Goal: Manage account settings

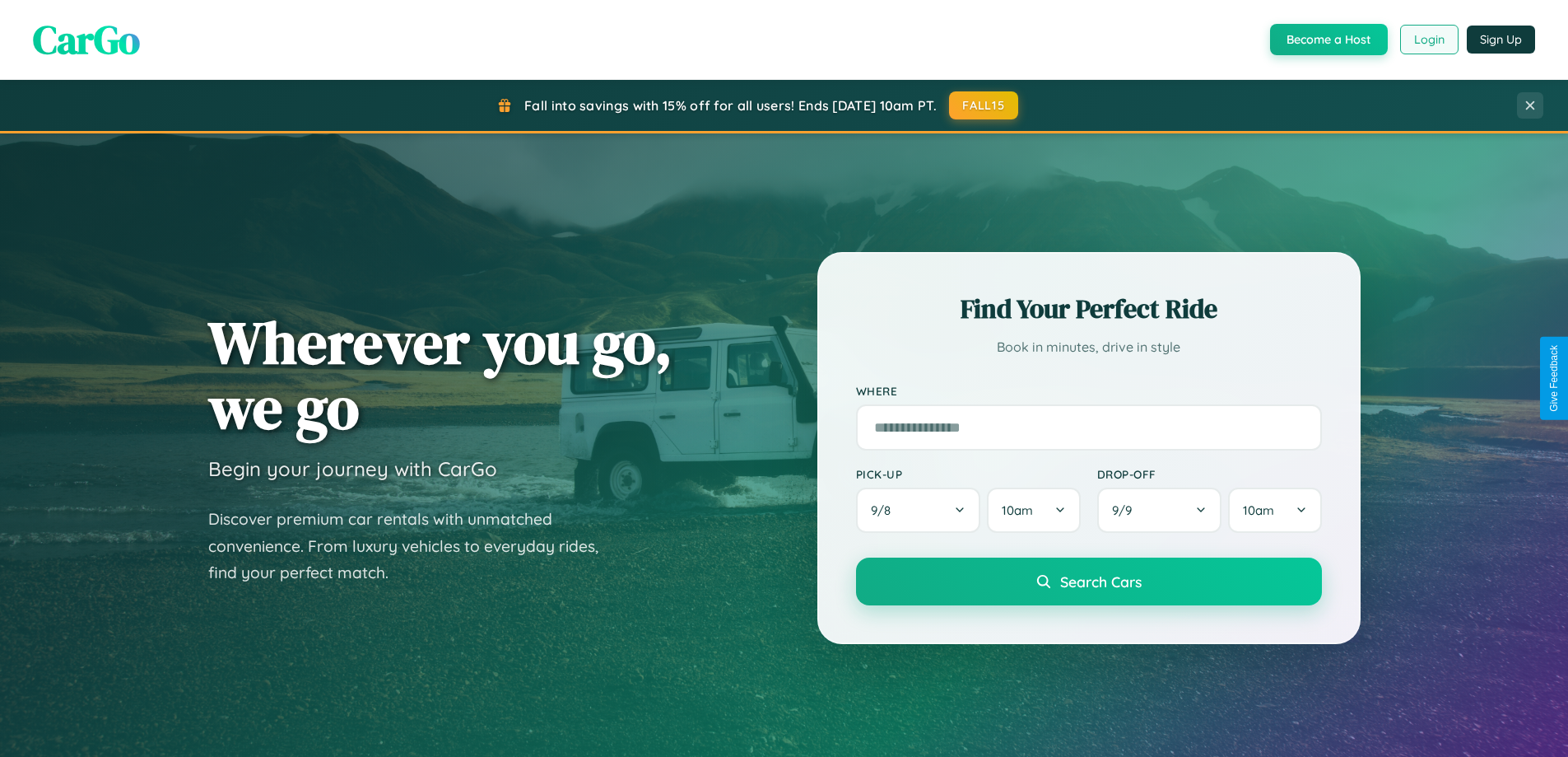
click at [1428, 40] on button "Login" at bounding box center [1428, 40] width 58 height 30
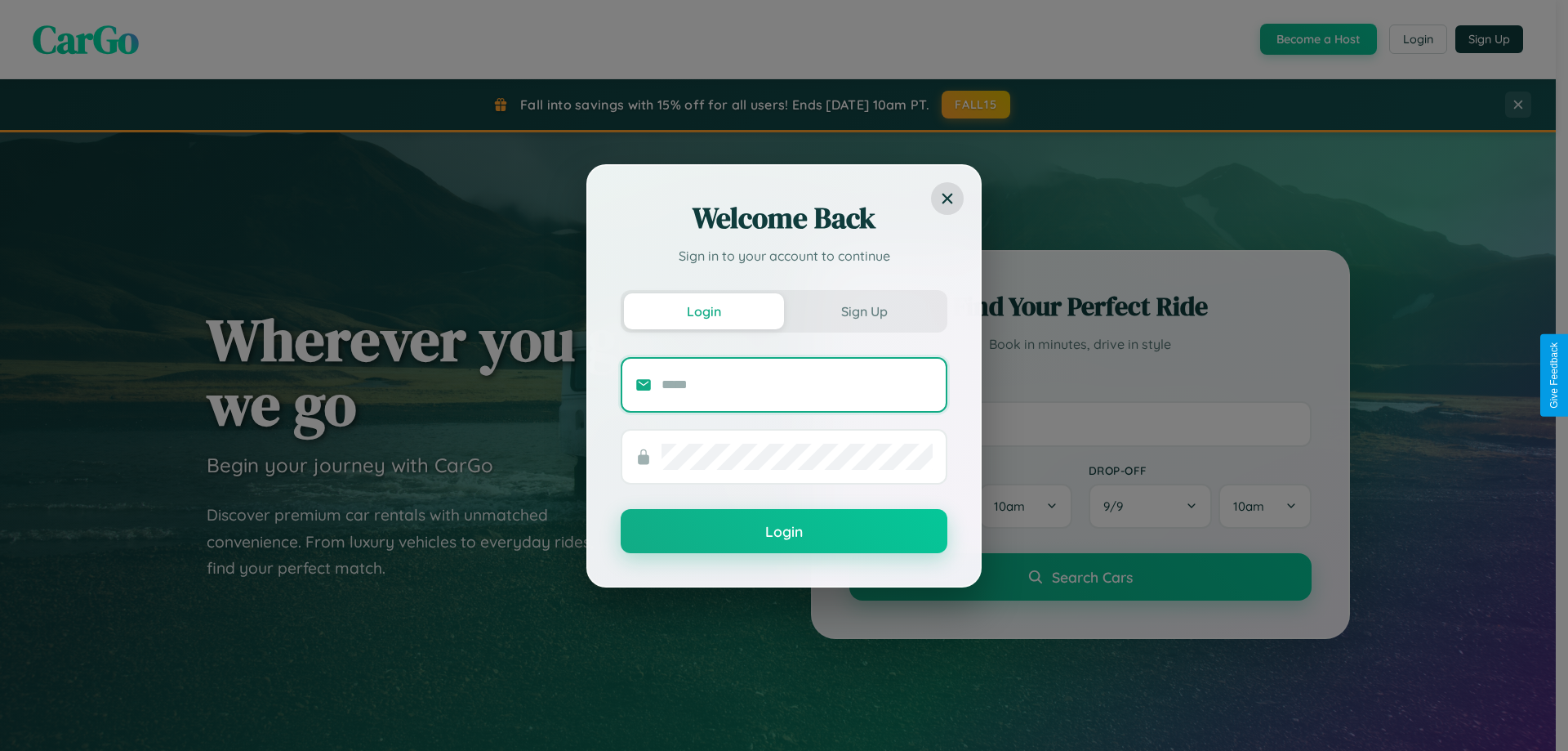
click at [797, 384] on input "text" at bounding box center [798, 384] width 271 height 27
type input "**********"
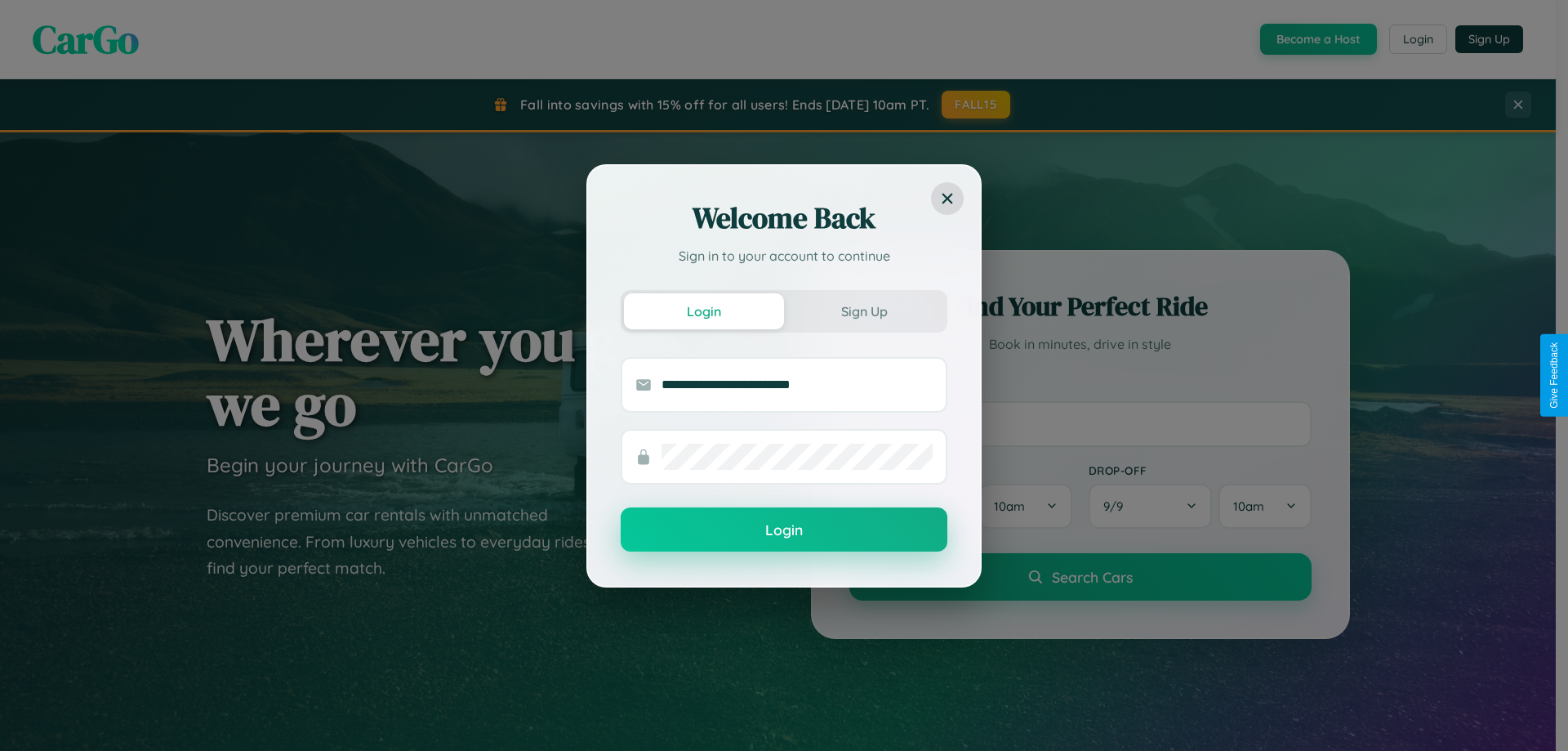
click at [784, 529] on button "Login" at bounding box center [784, 529] width 326 height 44
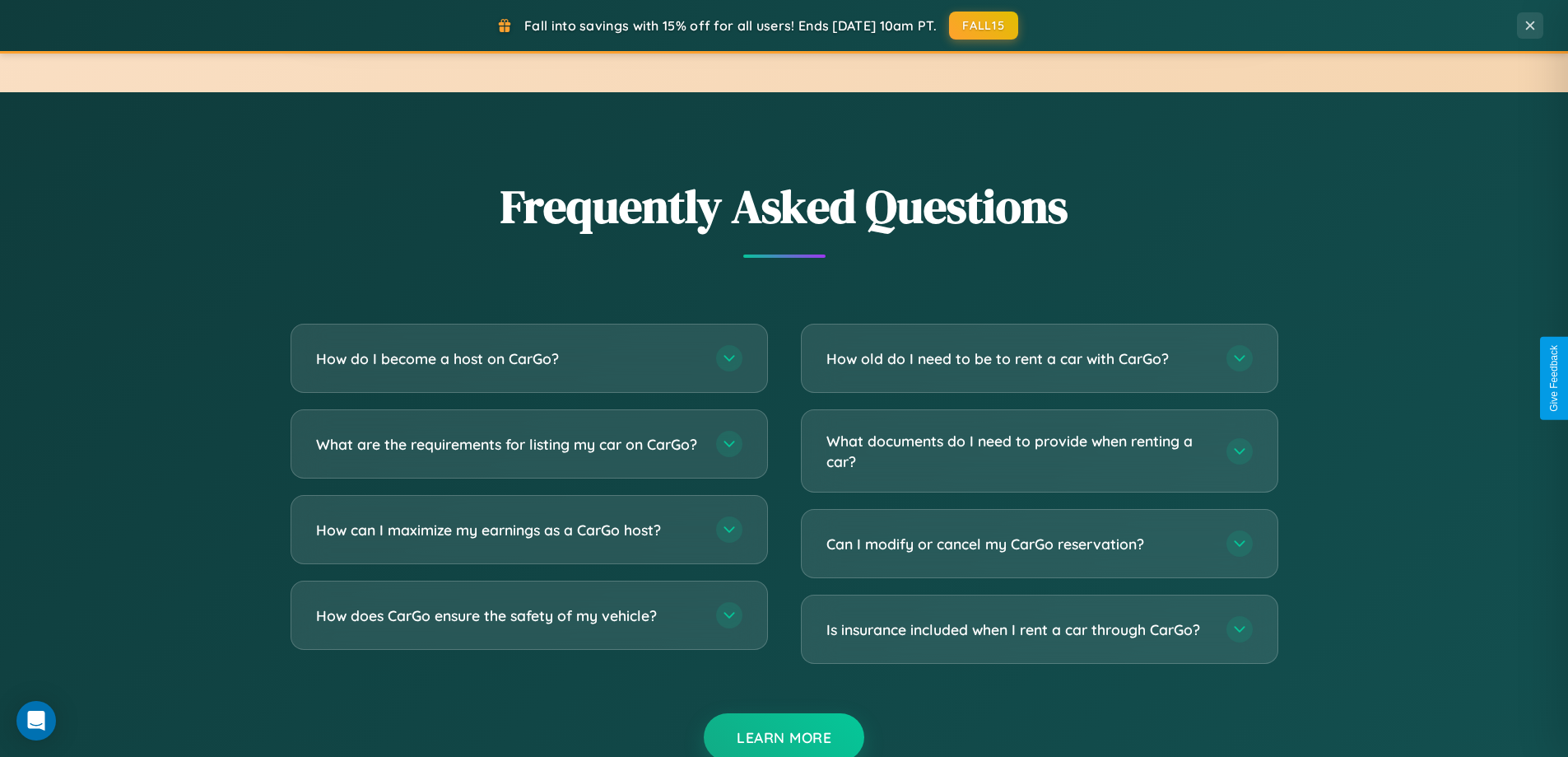
scroll to position [3168, 0]
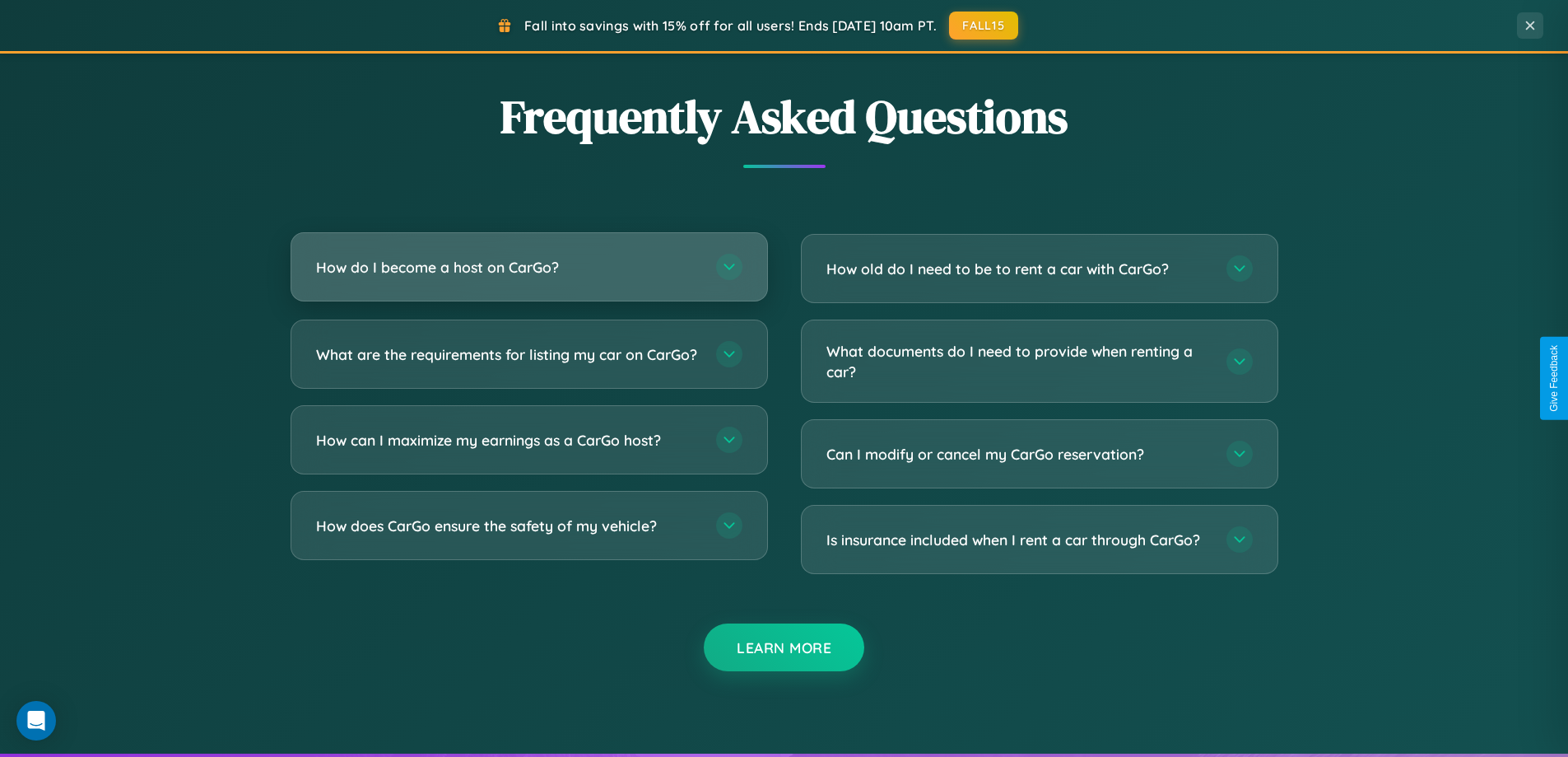
click at [529, 267] on h3 "How do I become a host on CarGo?" at bounding box center [507, 267] width 383 height 20
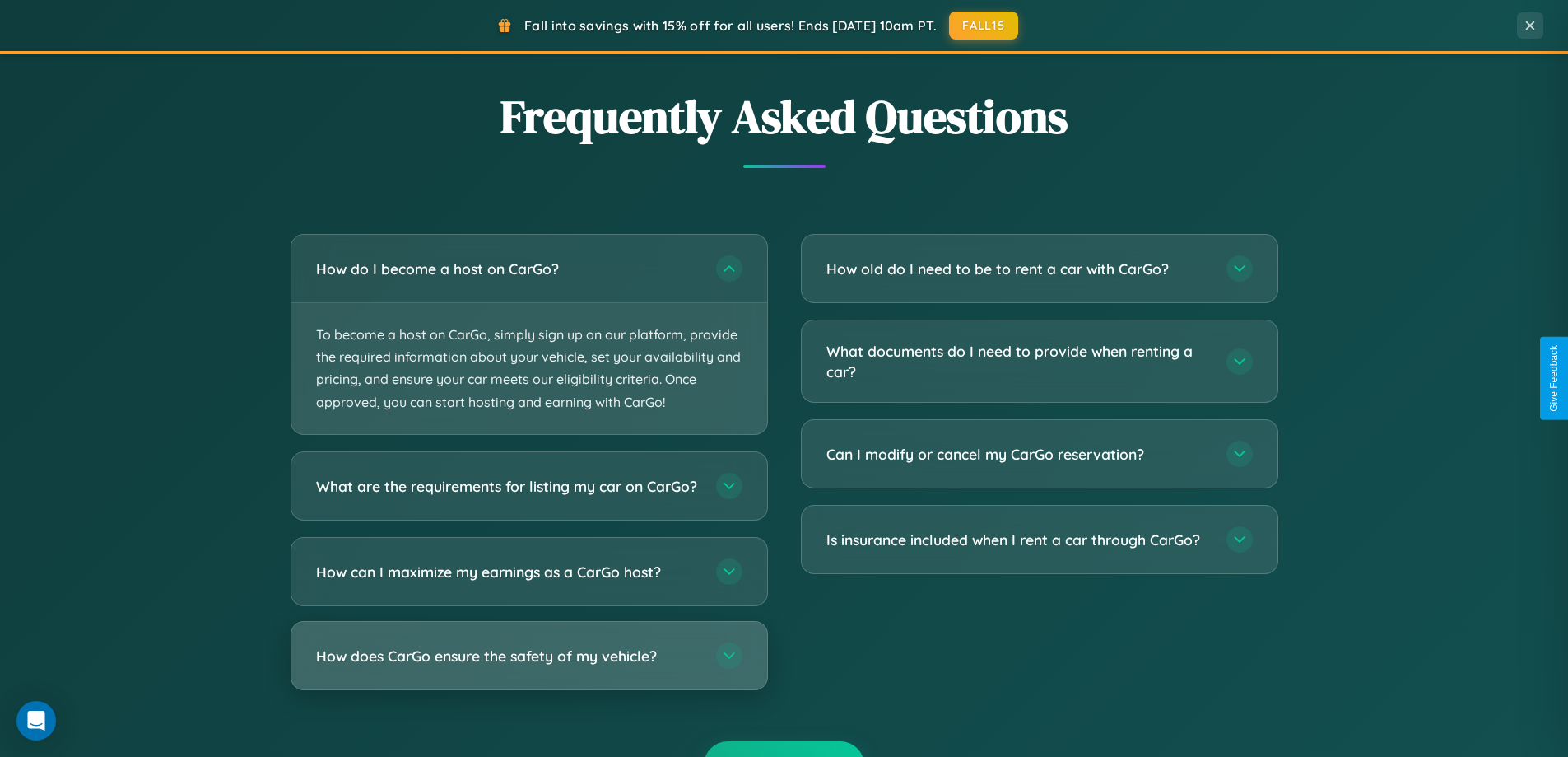
click at [529, 665] on h3 "How does CarGo ensure the safety of my vehicle?" at bounding box center [507, 655] width 383 height 20
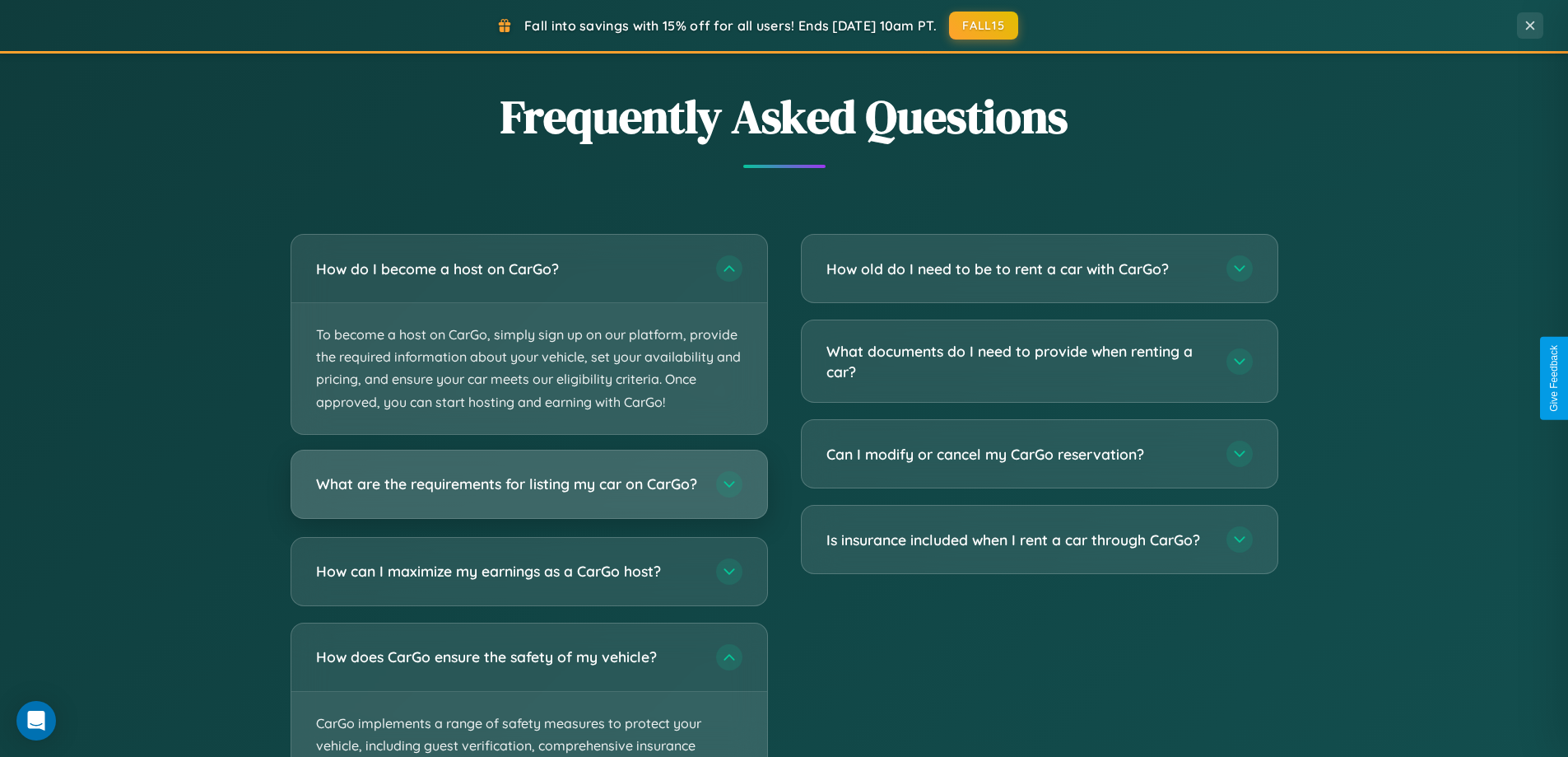
click at [529, 491] on h3 "What are the requirements for listing my car on CarGo?" at bounding box center [507, 483] width 383 height 20
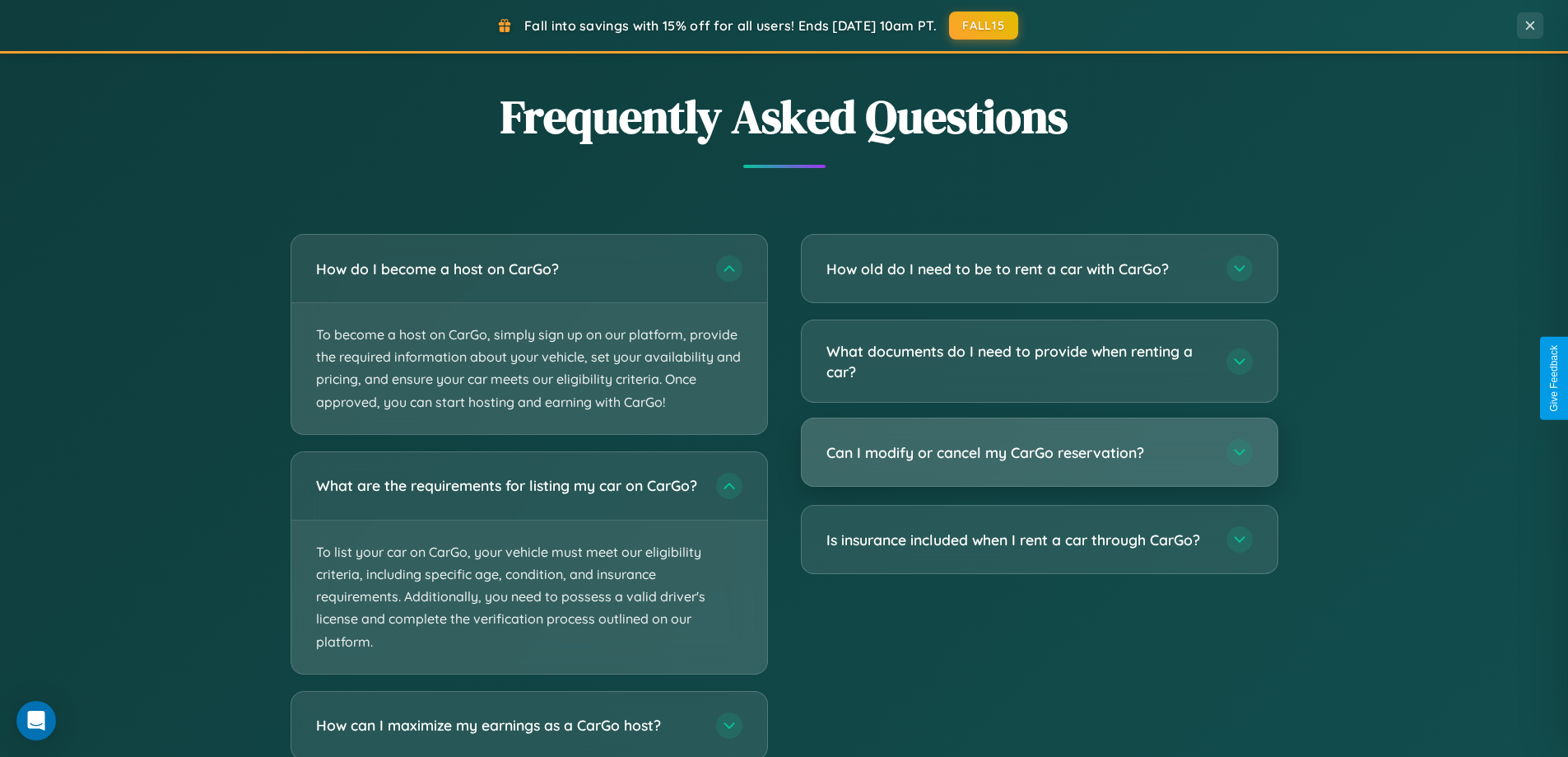
click at [1039, 454] on h3 "Can I modify or cancel my CarGo reservation?" at bounding box center [1017, 452] width 383 height 20
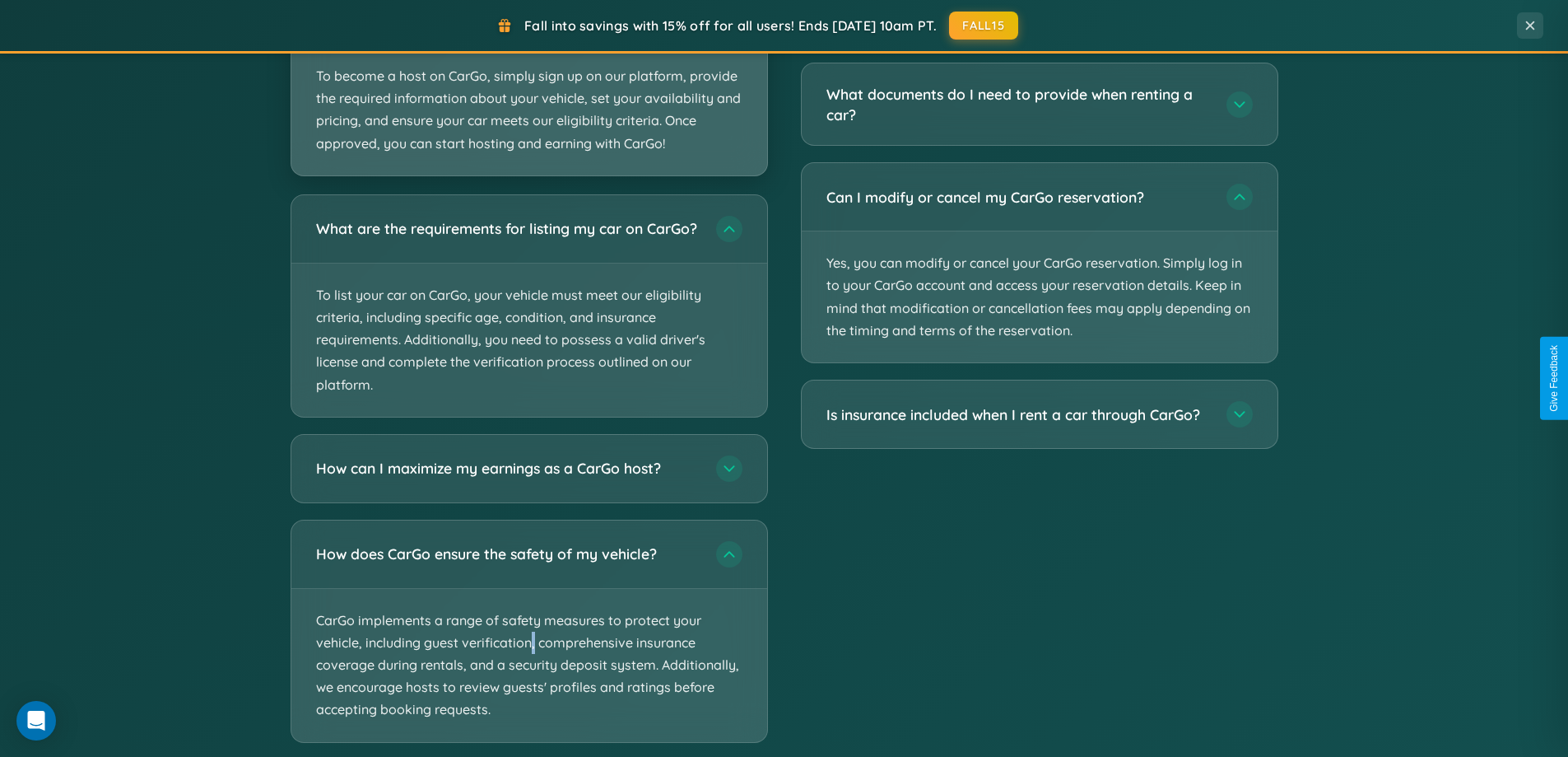
click at [529, 88] on p "To become a host on CarGo, simply sign up on our platform, provide the required…" at bounding box center [529, 110] width 476 height 131
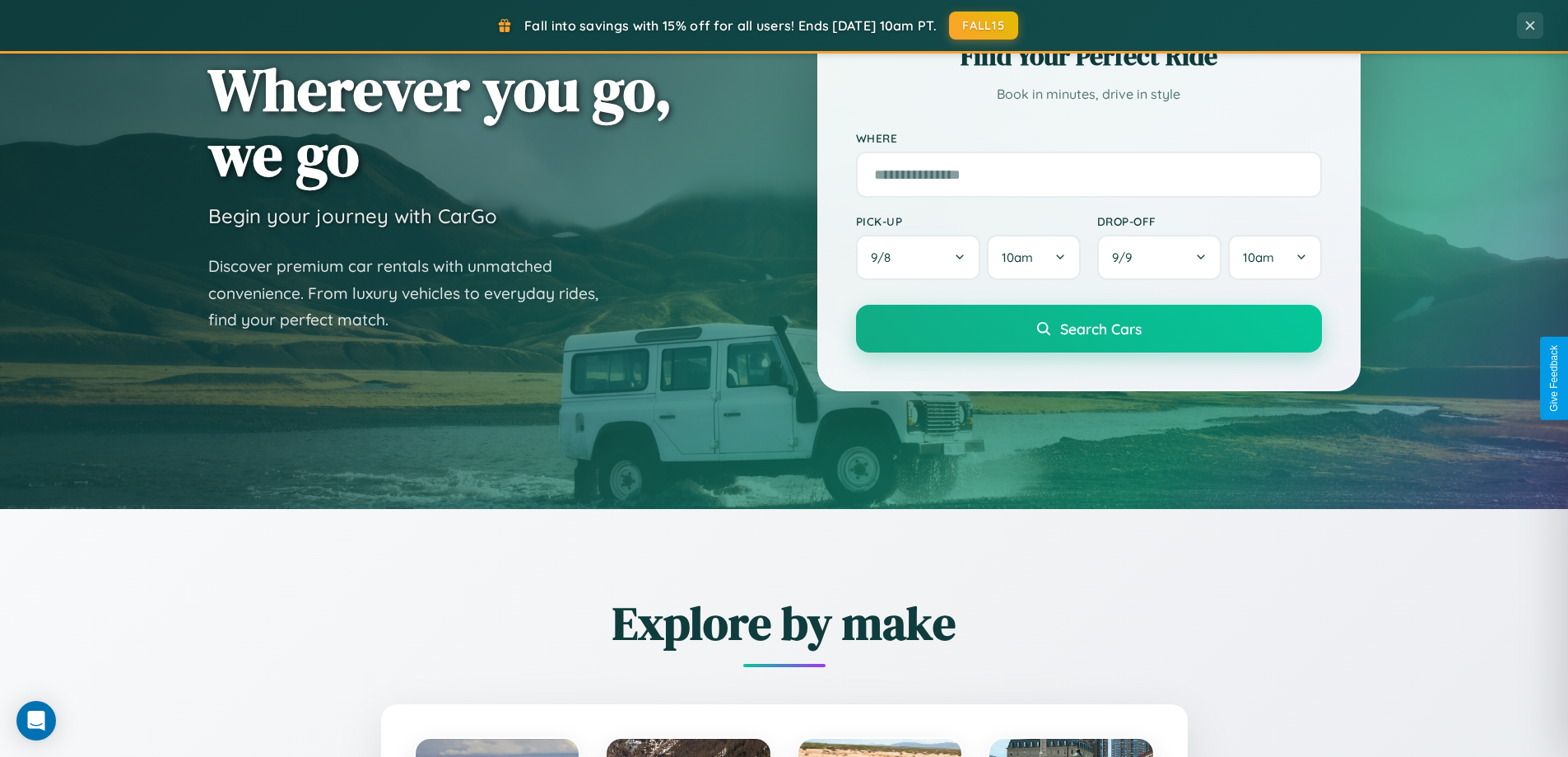
scroll to position [0, 0]
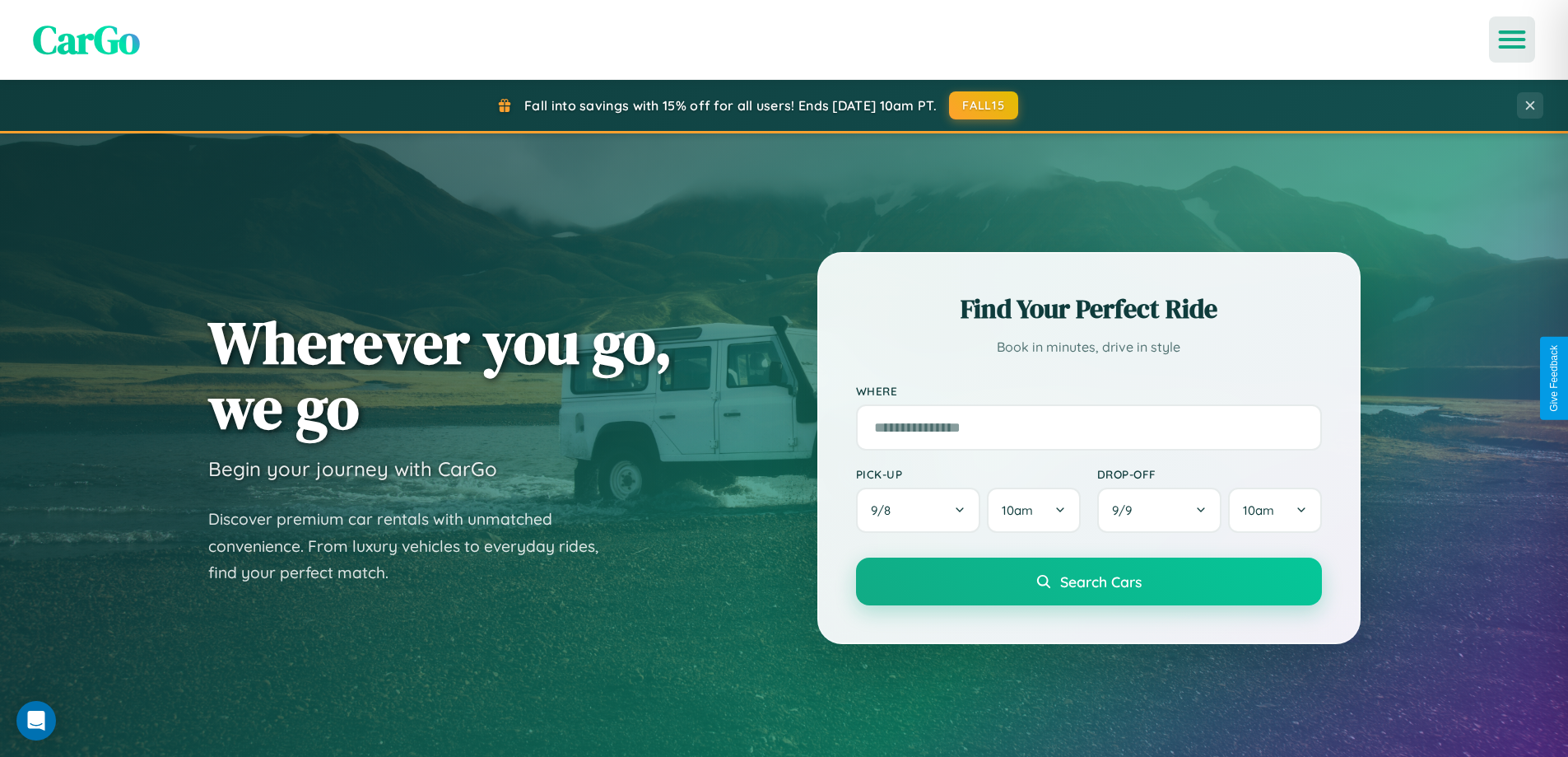
click at [1513, 40] on icon "Open menu" at bounding box center [1513, 40] width 24 height 15
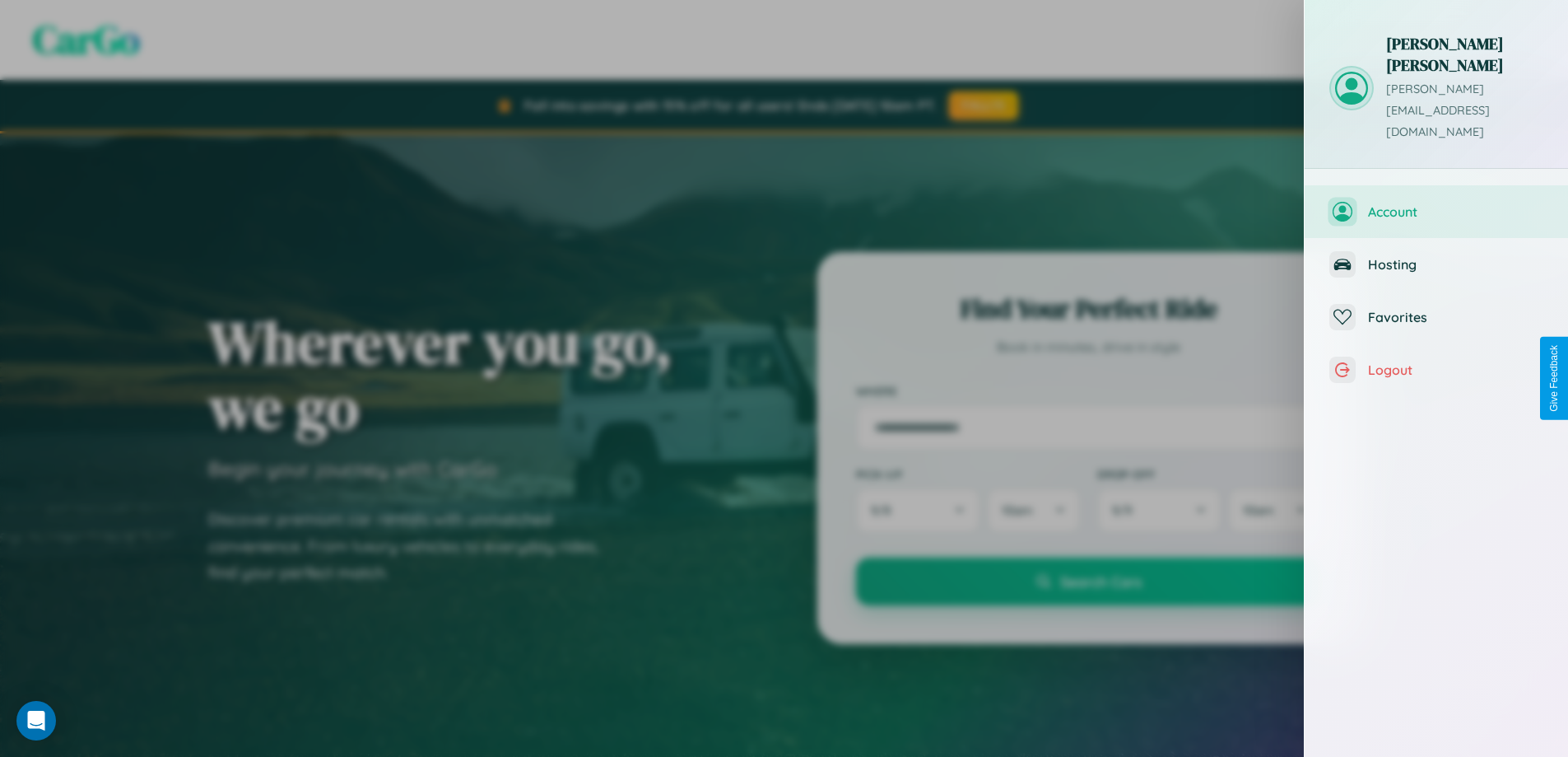
click at [1437, 203] on span "Account" at bounding box center [1456, 212] width 176 height 17
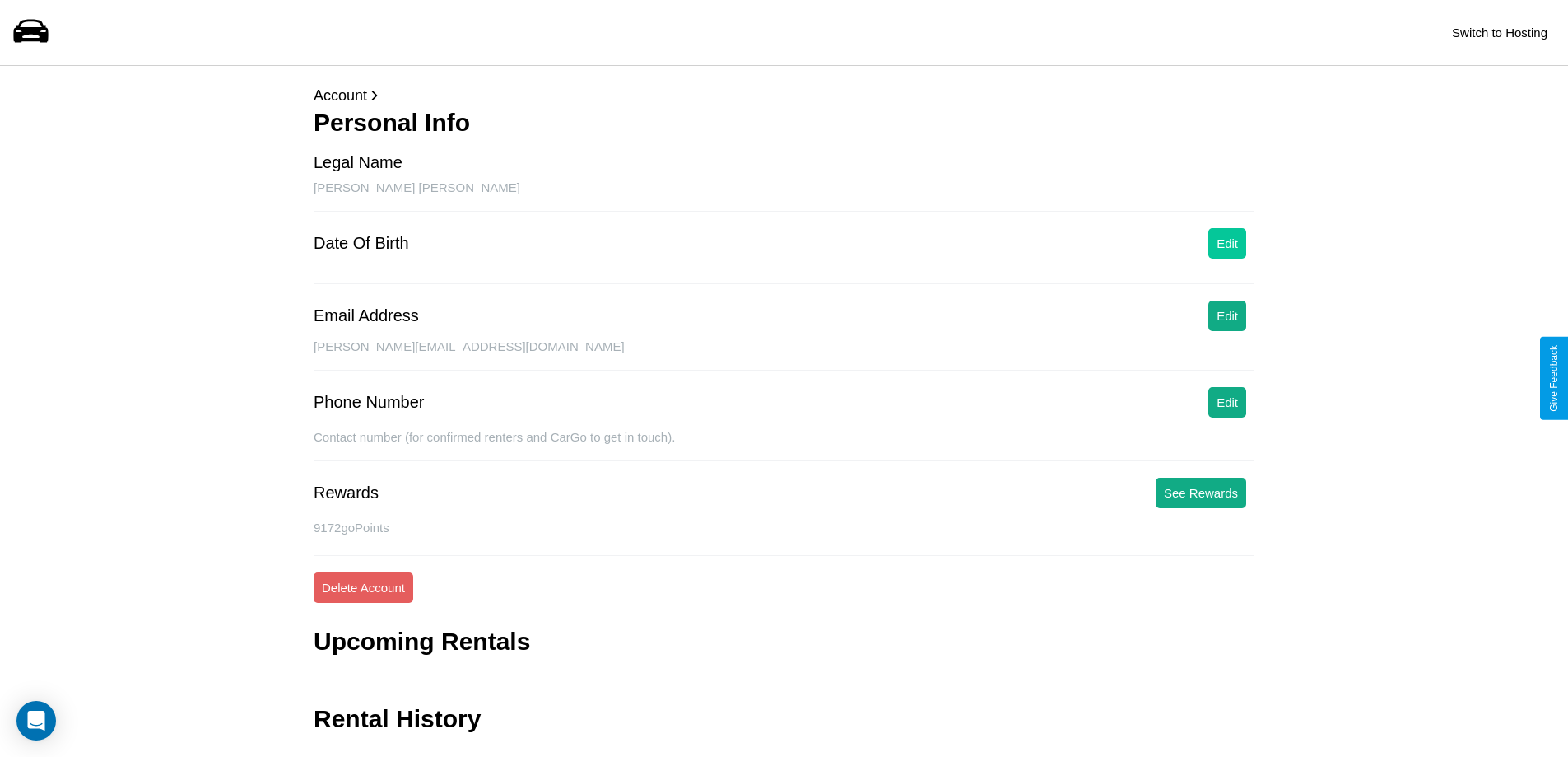
click at [1227, 243] on button "Edit" at bounding box center [1227, 243] width 38 height 31
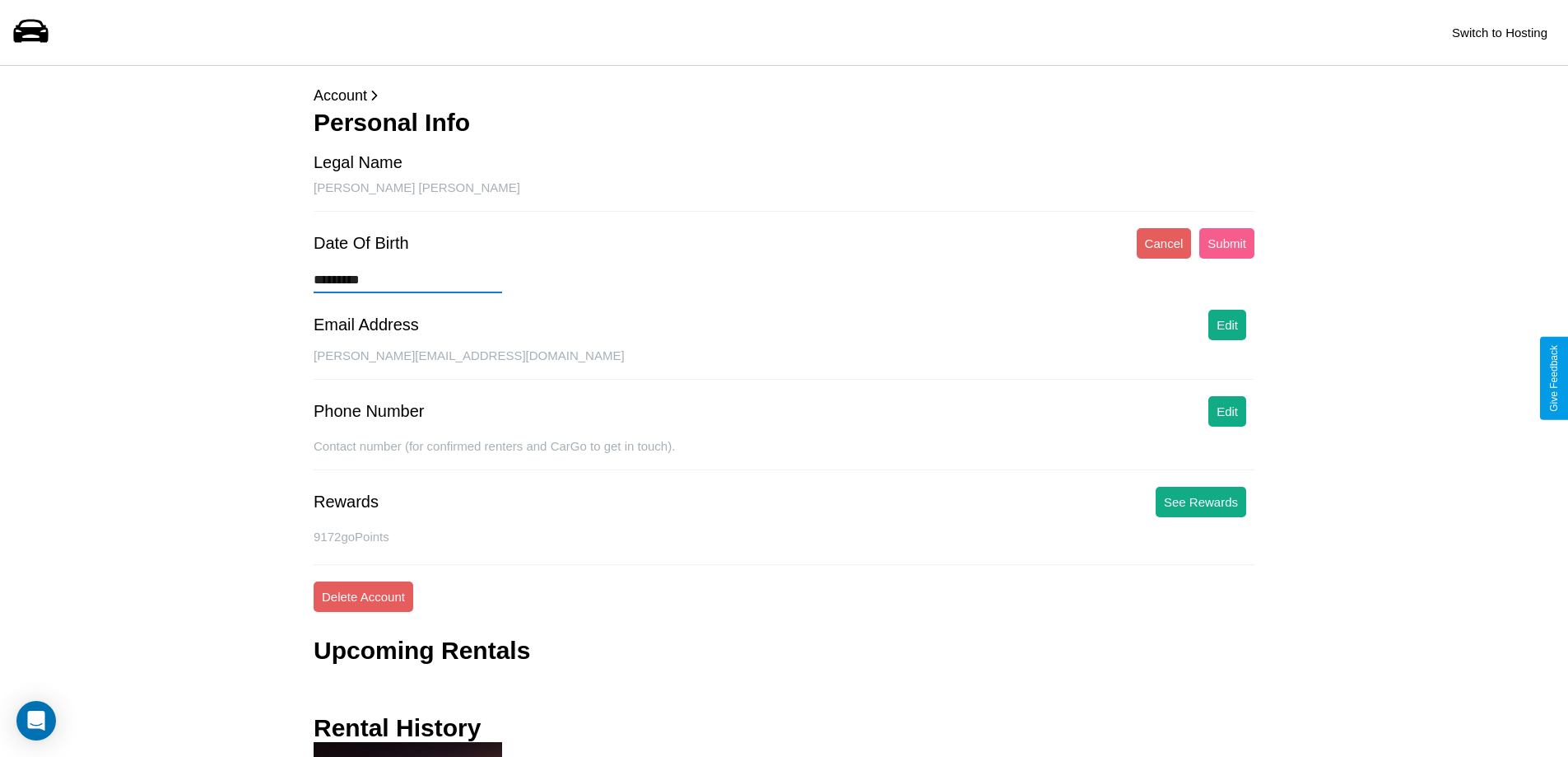
type input "**********"
